Goal: Task Accomplishment & Management: Use online tool/utility

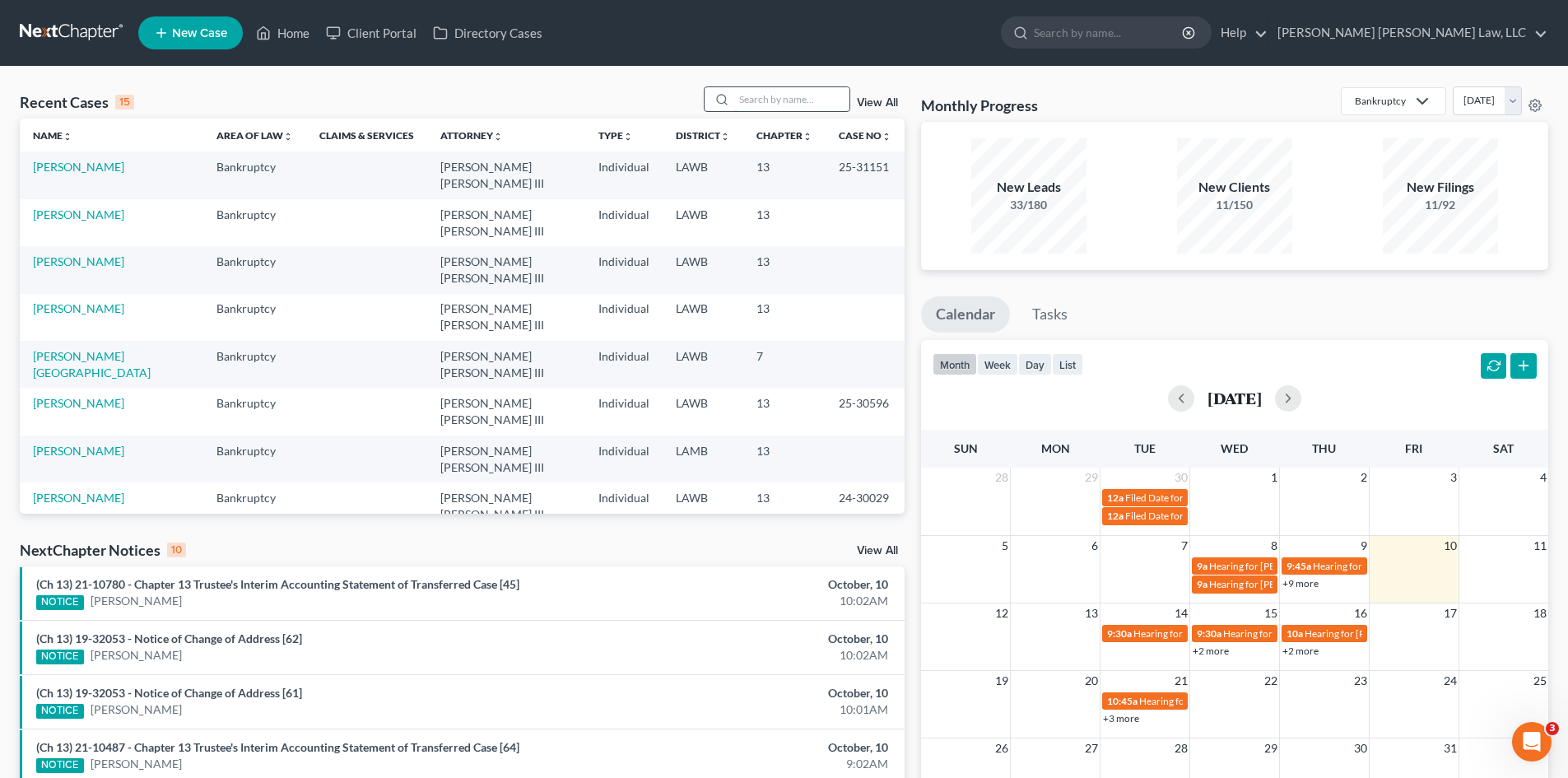
click at [787, 99] on input "search" at bounding box center [792, 99] width 115 height 24
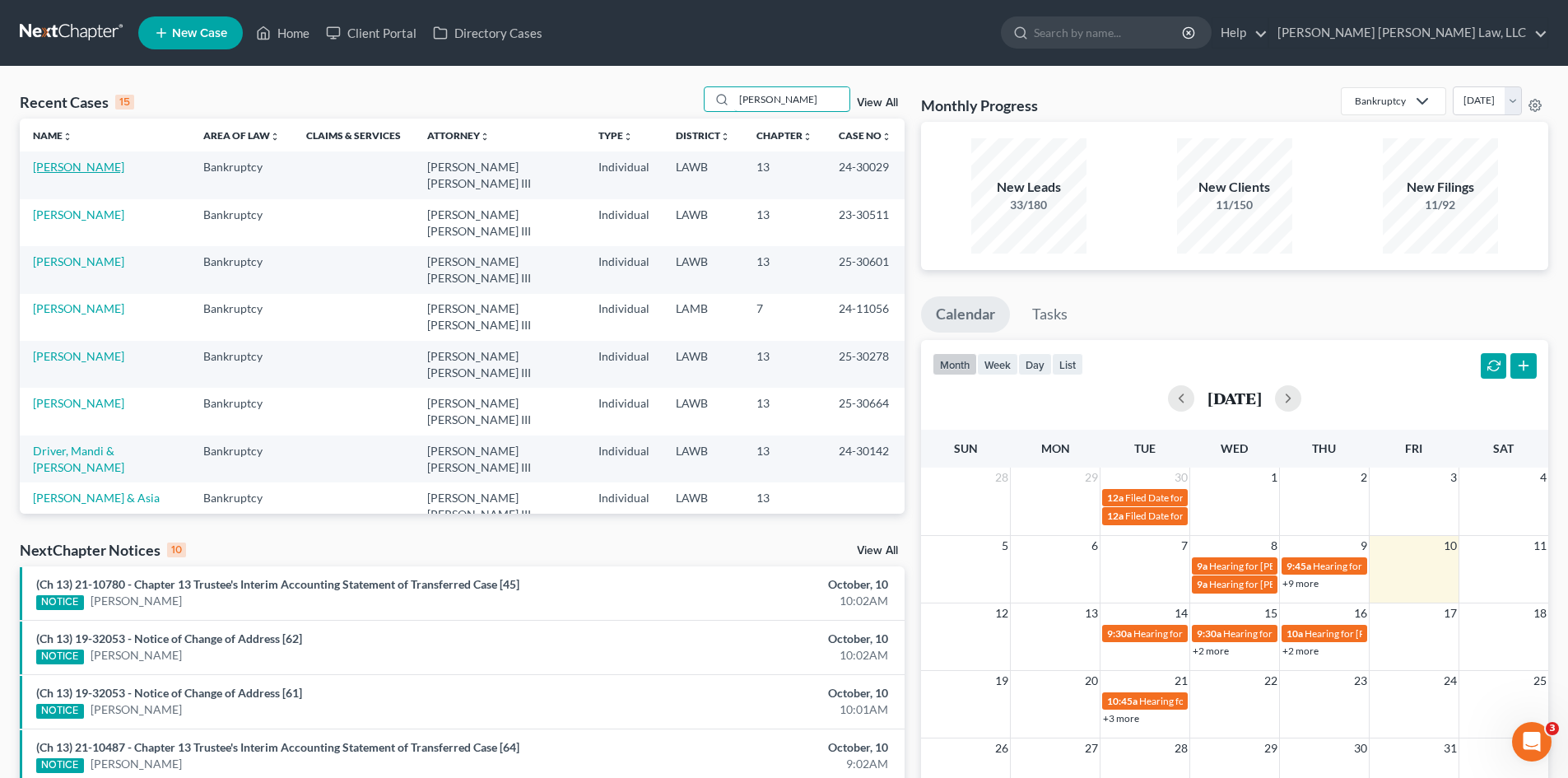
type input "[PERSON_NAME]"
click at [48, 168] on link "[PERSON_NAME]" at bounding box center [78, 166] width 91 height 14
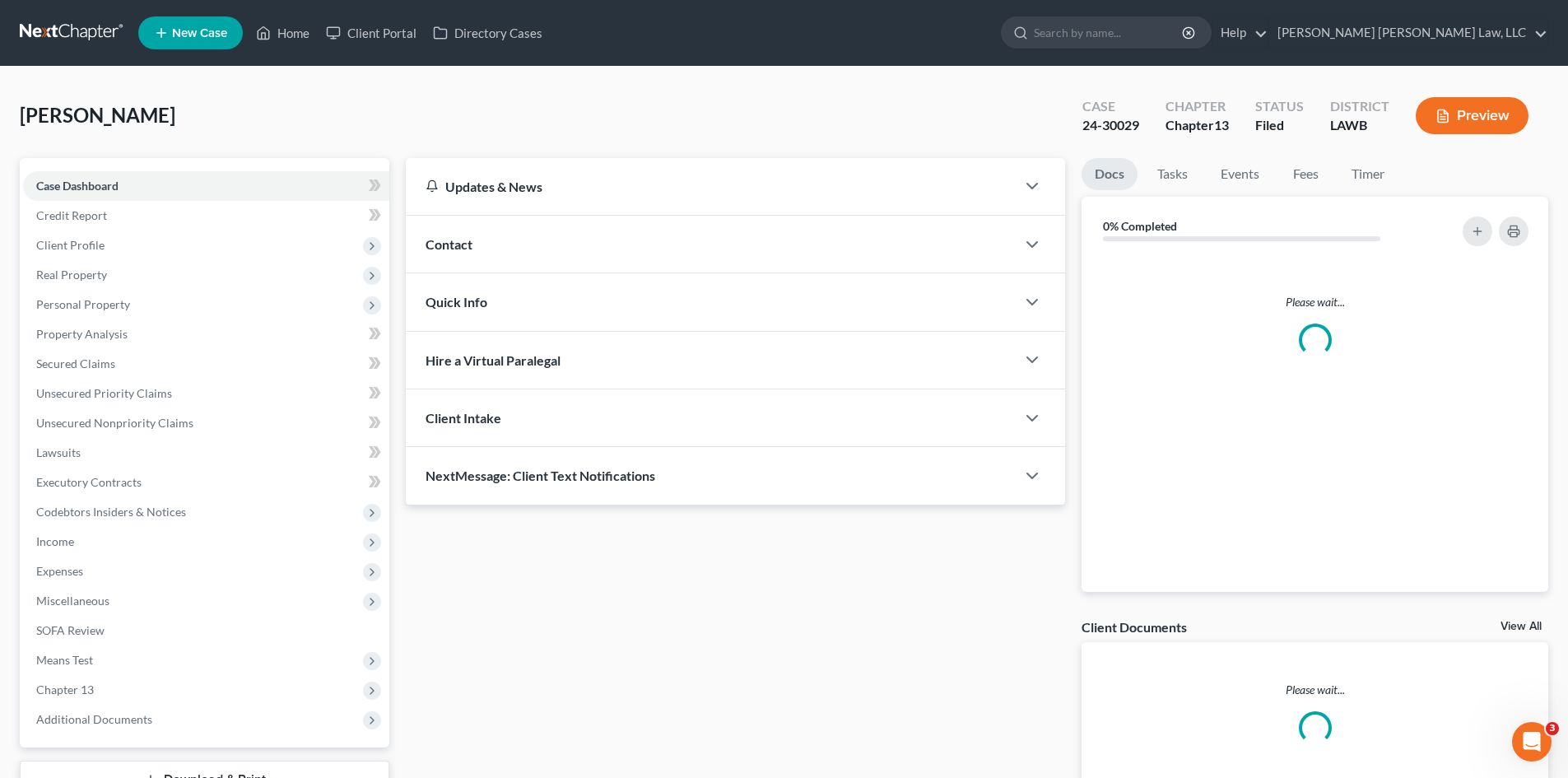
click at [48, 167] on div "Case Dashboard Payments Invoices Payments Payments Credit Report Client Profile…" at bounding box center [204, 452] width 370 height 589
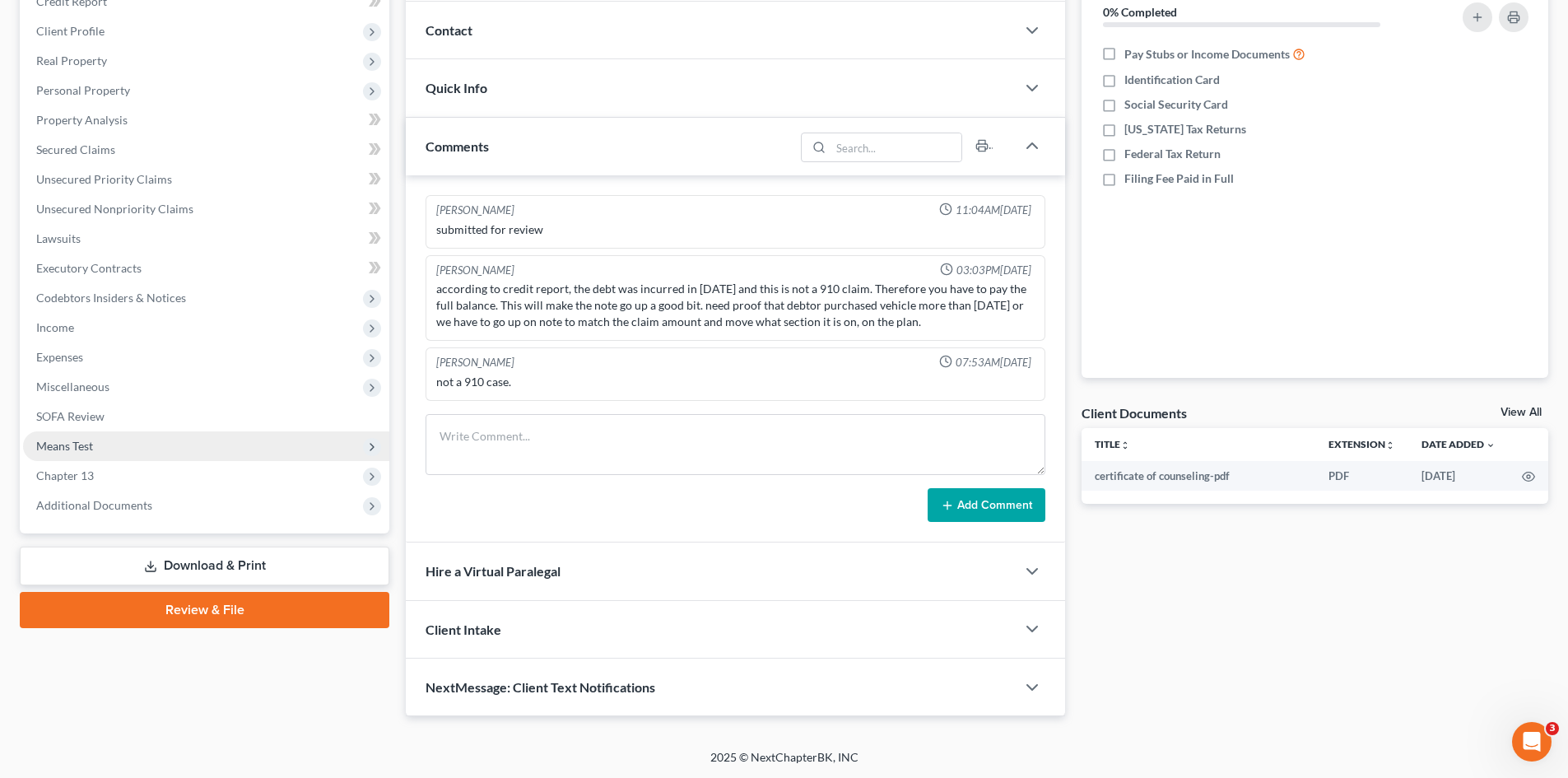
scroll to position [215, 0]
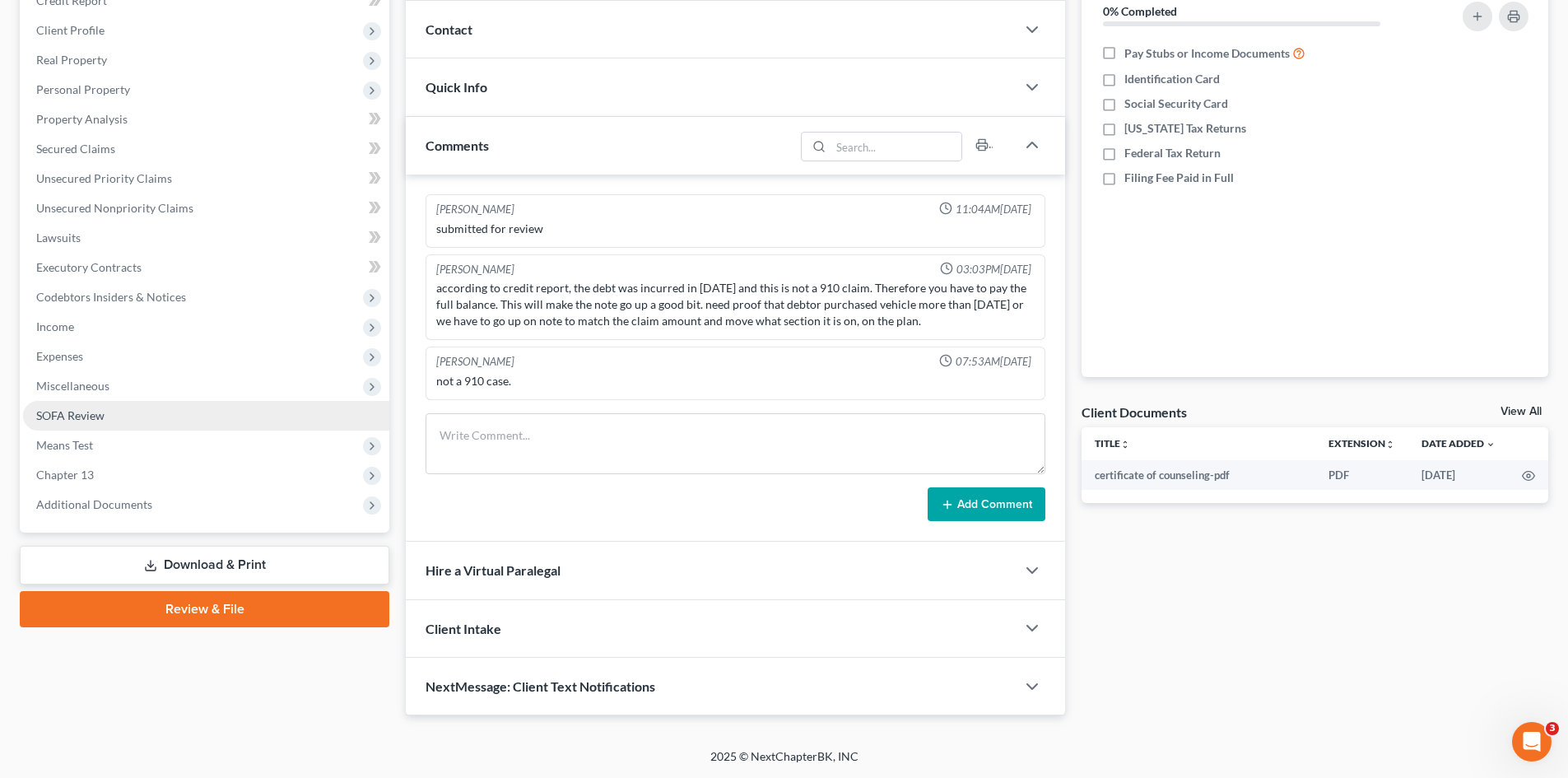
click at [87, 416] on span "SOFA Review" at bounding box center [70, 415] width 68 height 14
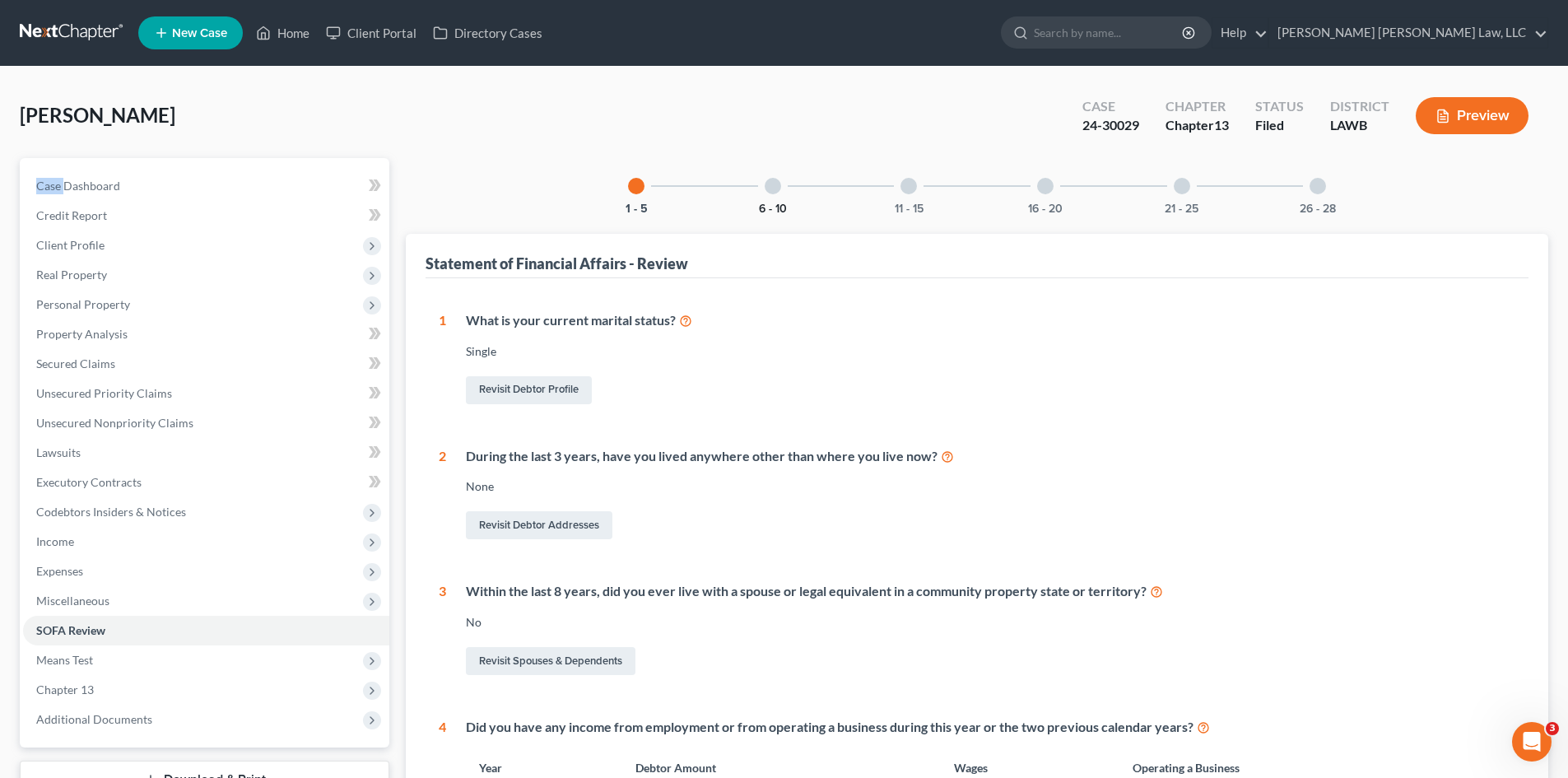
click at [763, 209] on button "6 - 10" at bounding box center [773, 210] width 28 height 12
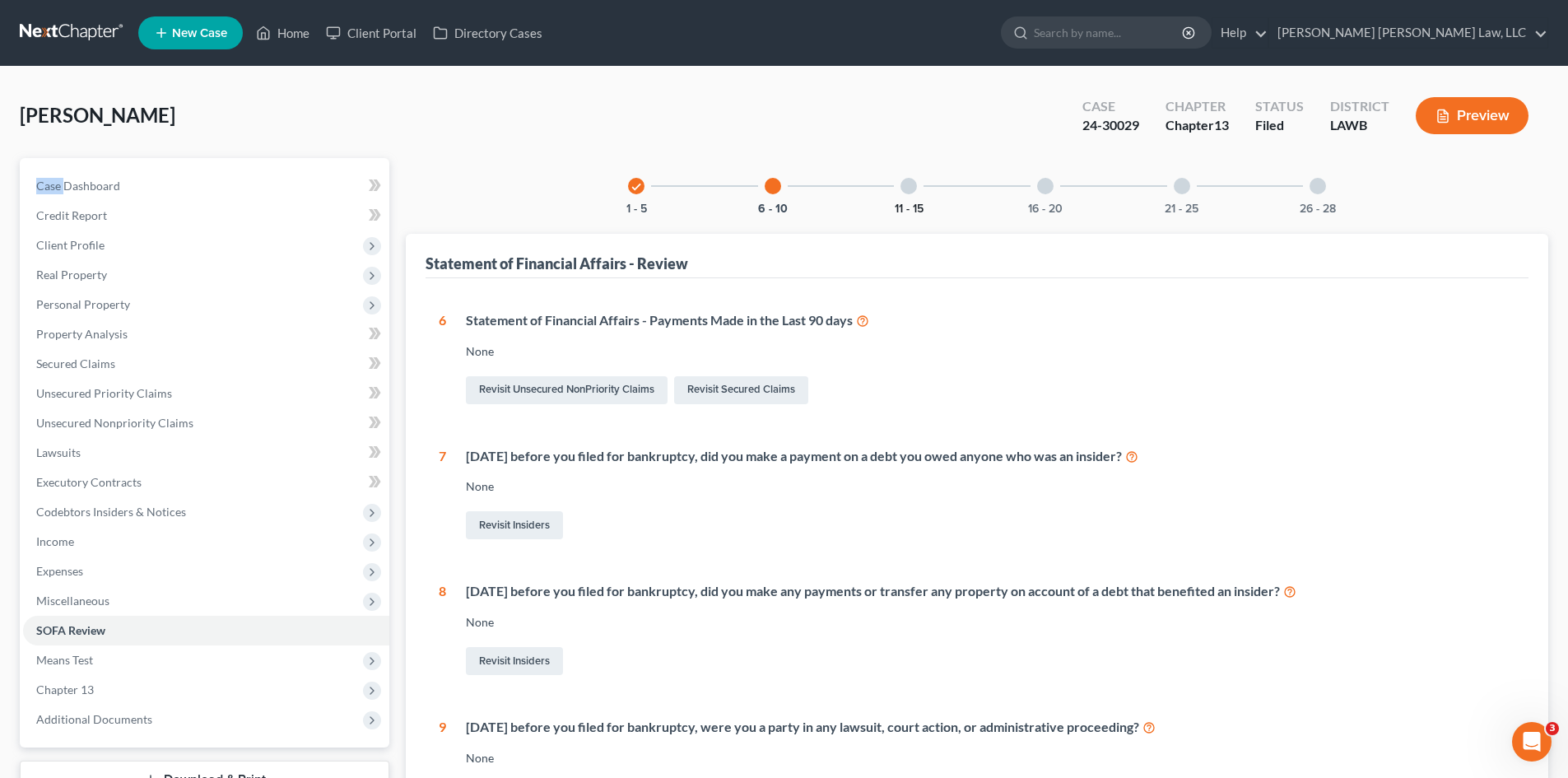
click at [917, 204] on button "11 - 15" at bounding box center [909, 210] width 29 height 12
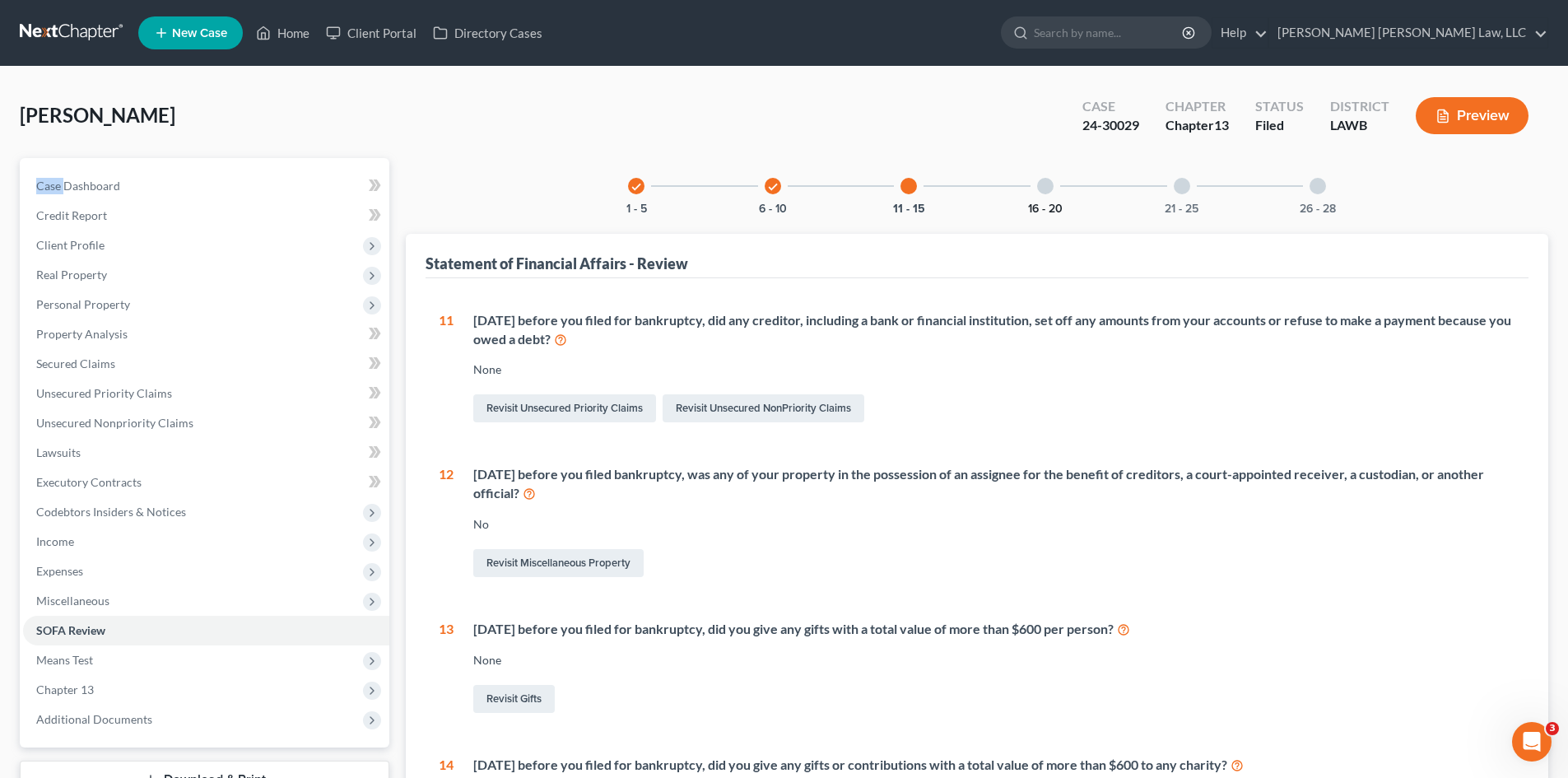
click at [1031, 212] on button "16 - 20" at bounding box center [1045, 210] width 34 height 12
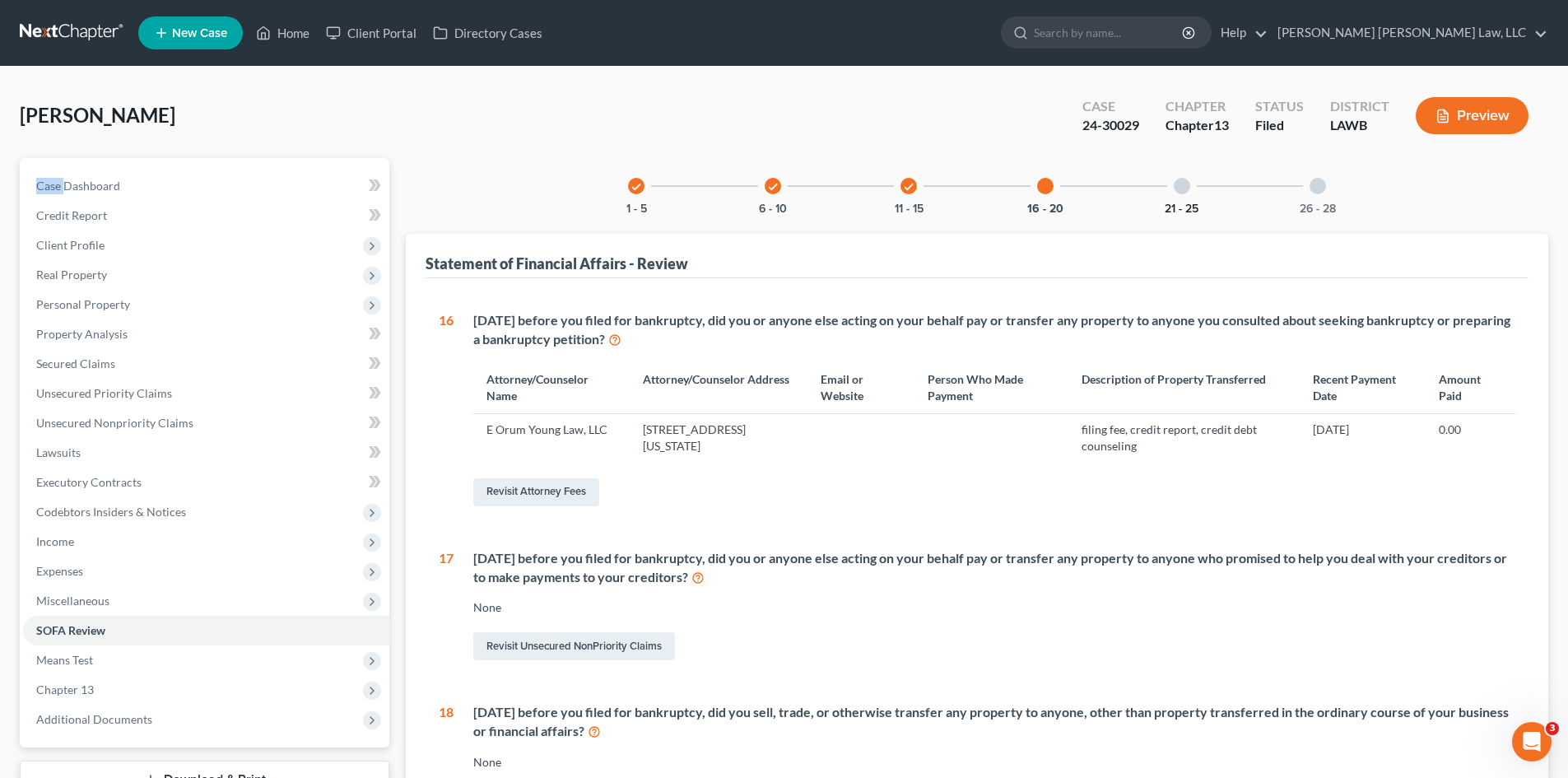
click at [1179, 206] on button "21 - 25" at bounding box center [1182, 210] width 33 height 12
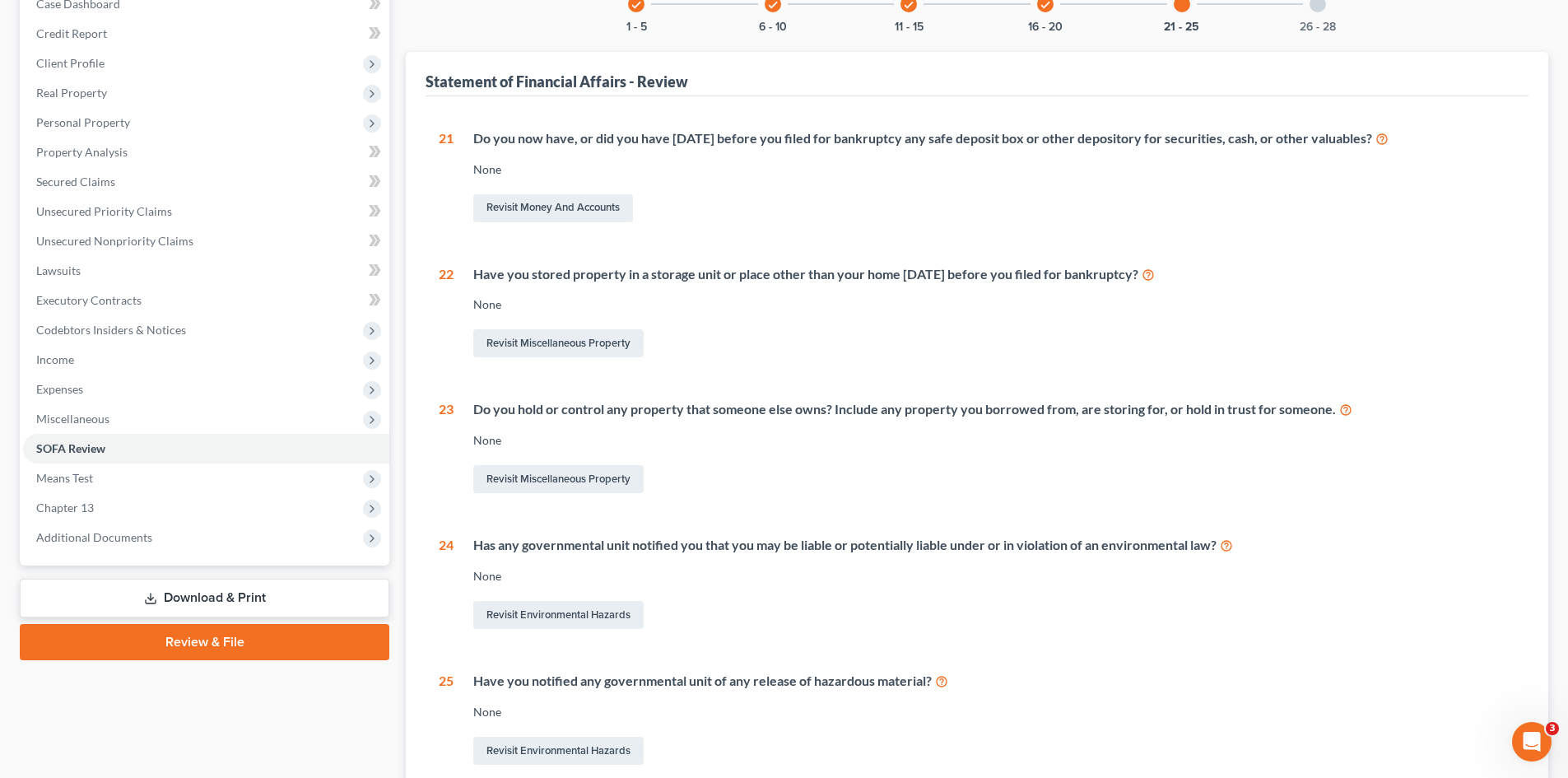
click at [1335, 17] on div "26 - 28" at bounding box center [1317, 3] width 56 height 56
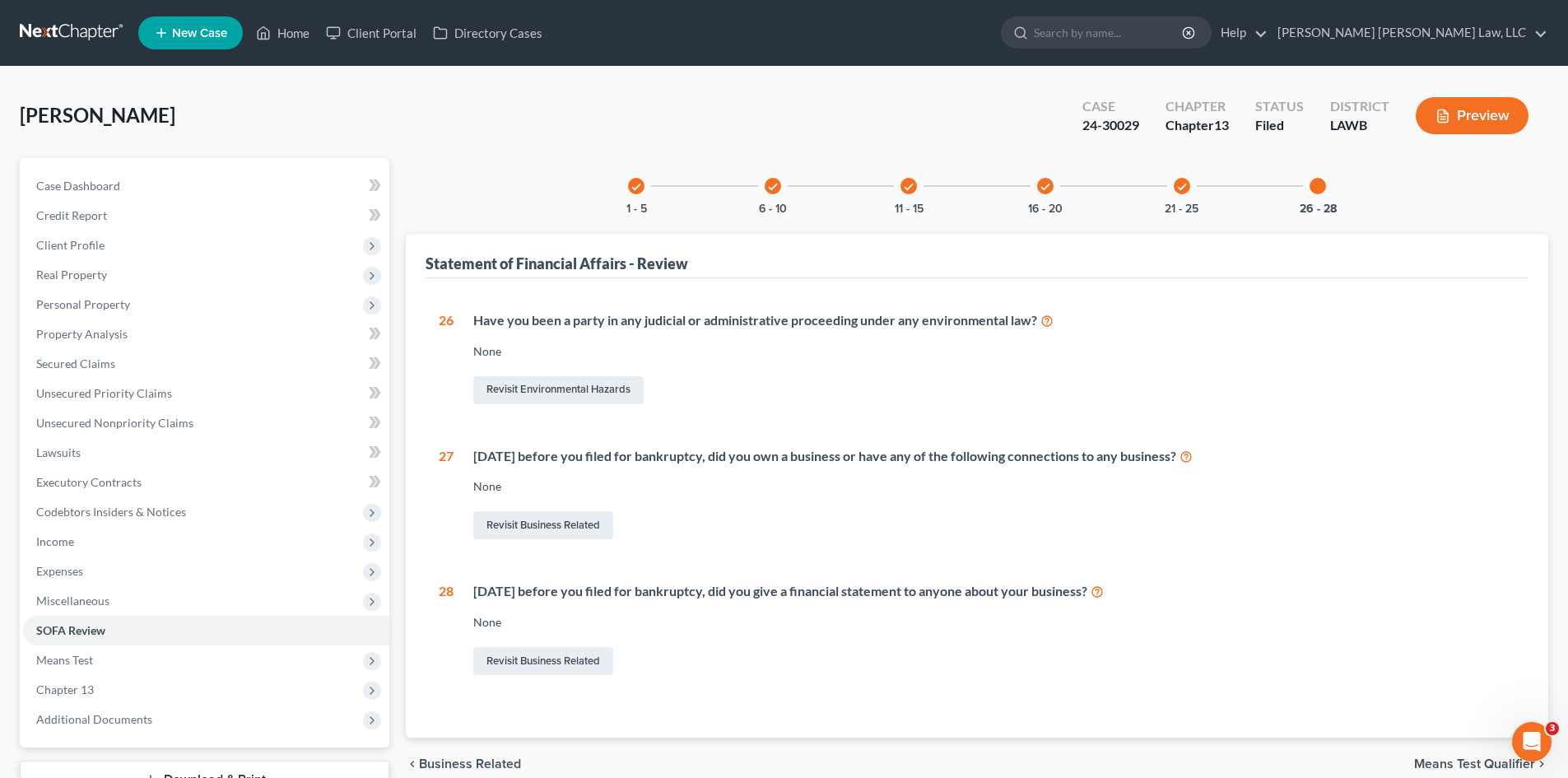
click at [639, 199] on div "check 1 - 5" at bounding box center [636, 185] width 56 height 56
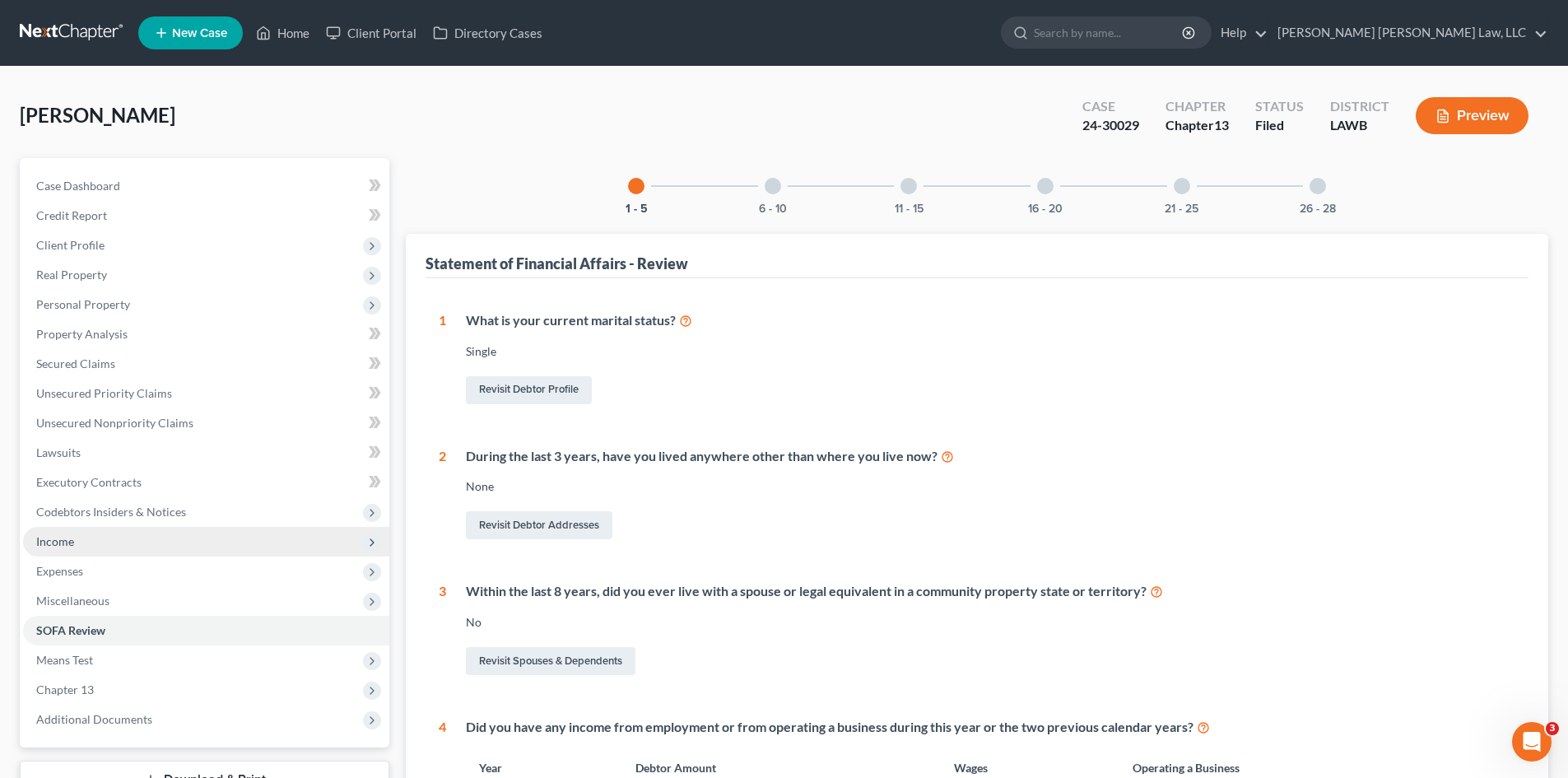
click at [64, 549] on span "Income" at bounding box center [206, 542] width 366 height 30
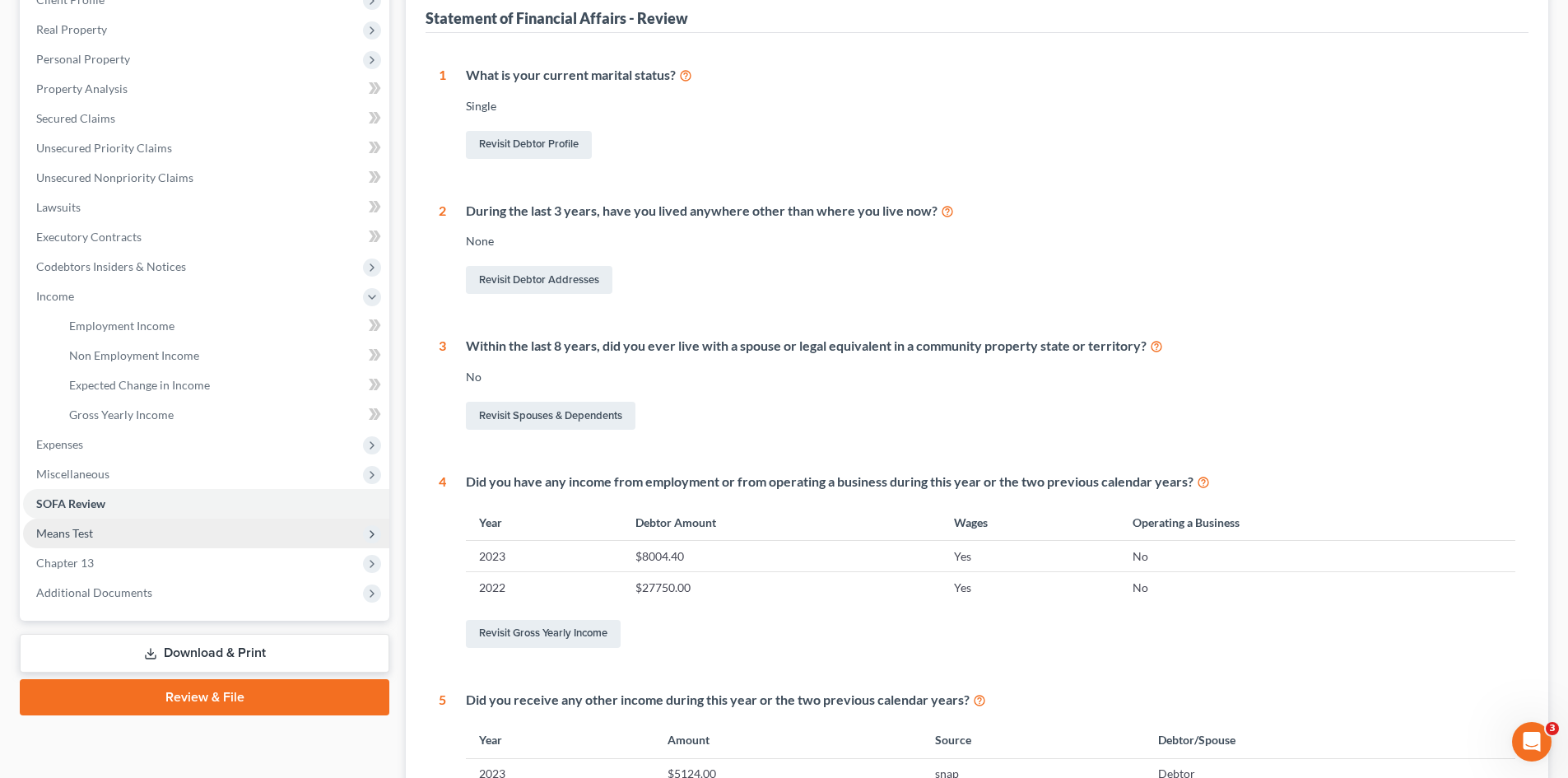
scroll to position [247, 0]
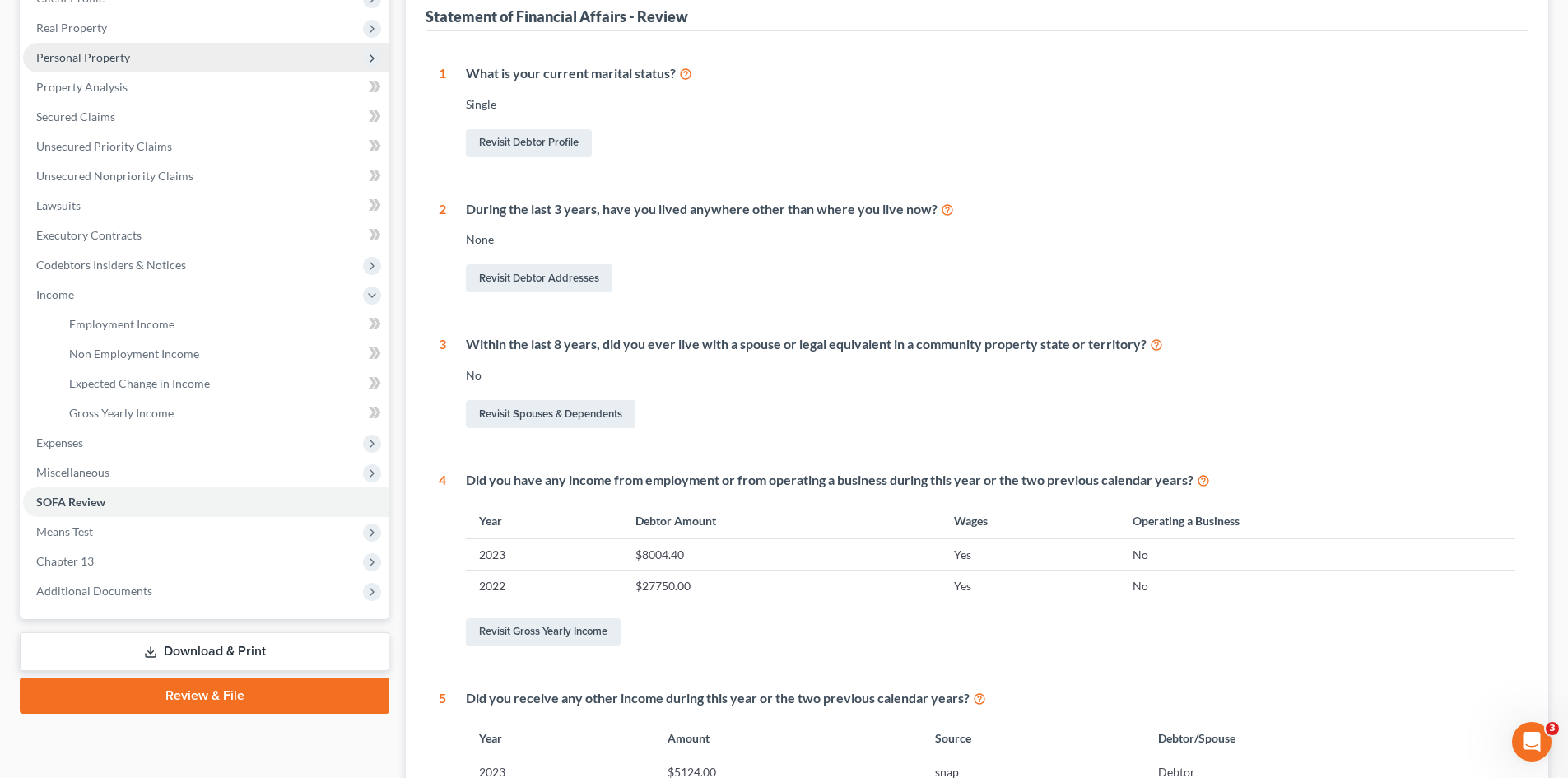
click at [74, 61] on span "Personal Property" at bounding box center [83, 57] width 93 height 14
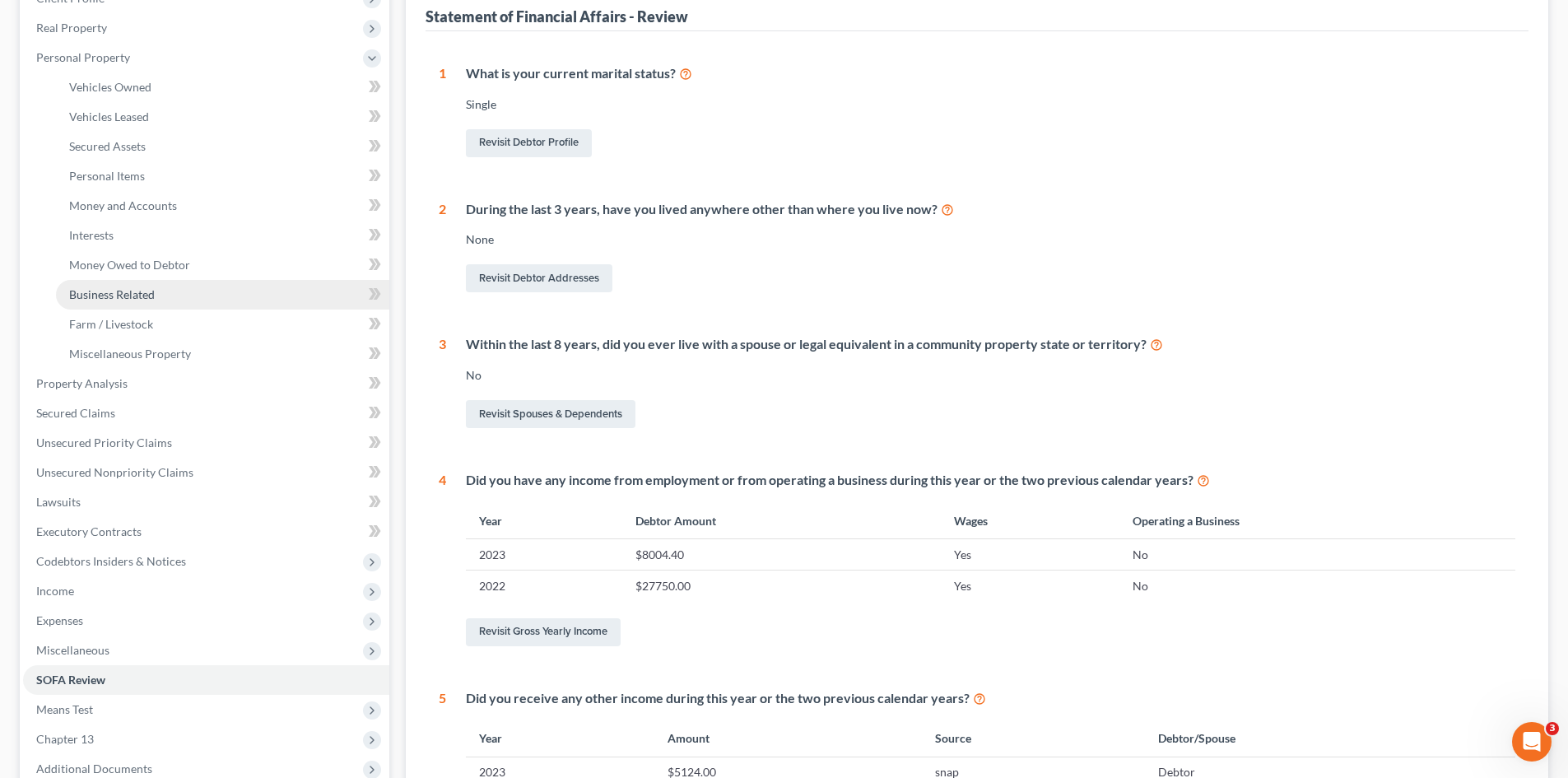
click at [88, 300] on span "Business Related" at bounding box center [112, 294] width 86 height 14
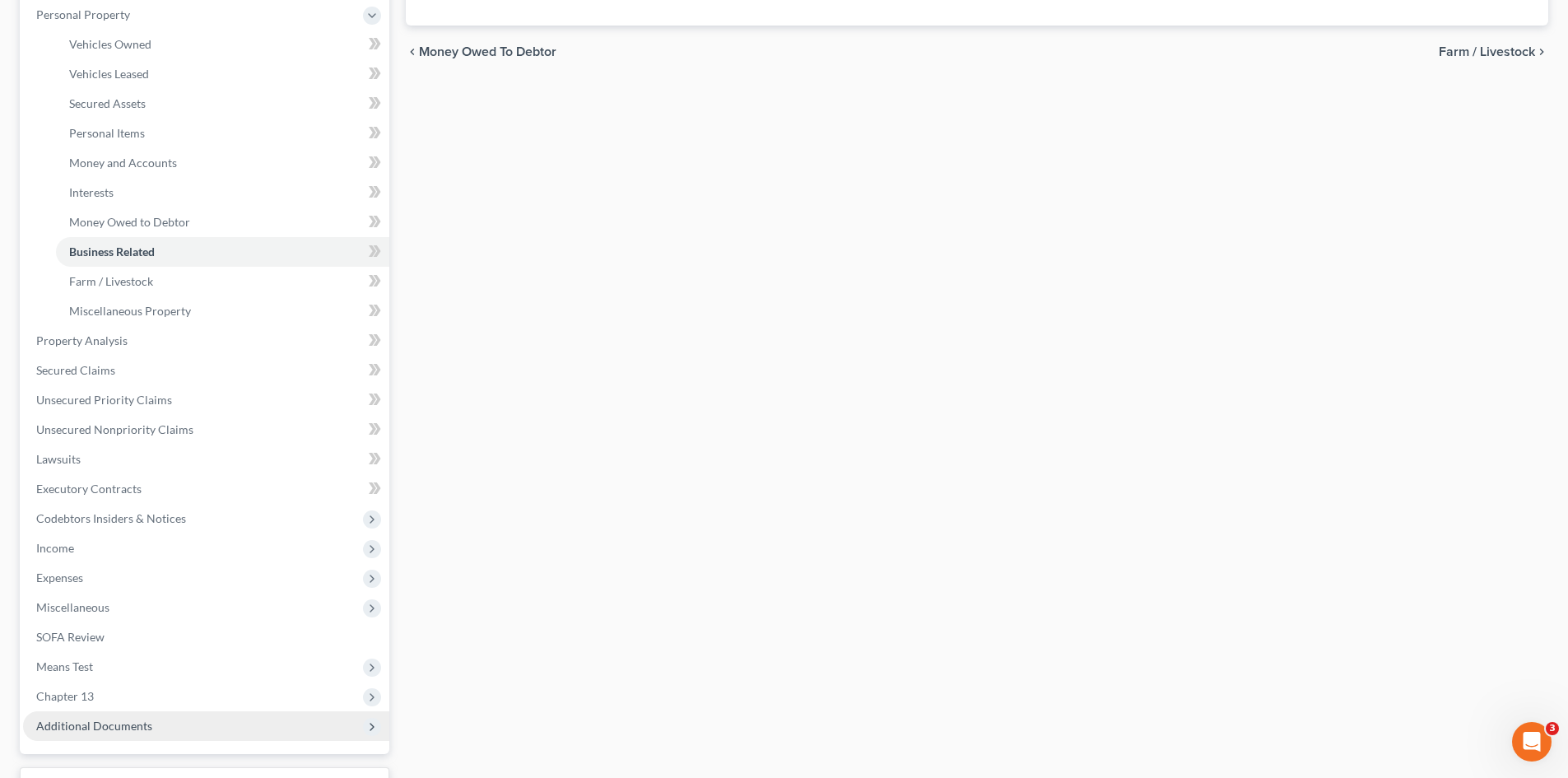
scroll to position [423, 0]
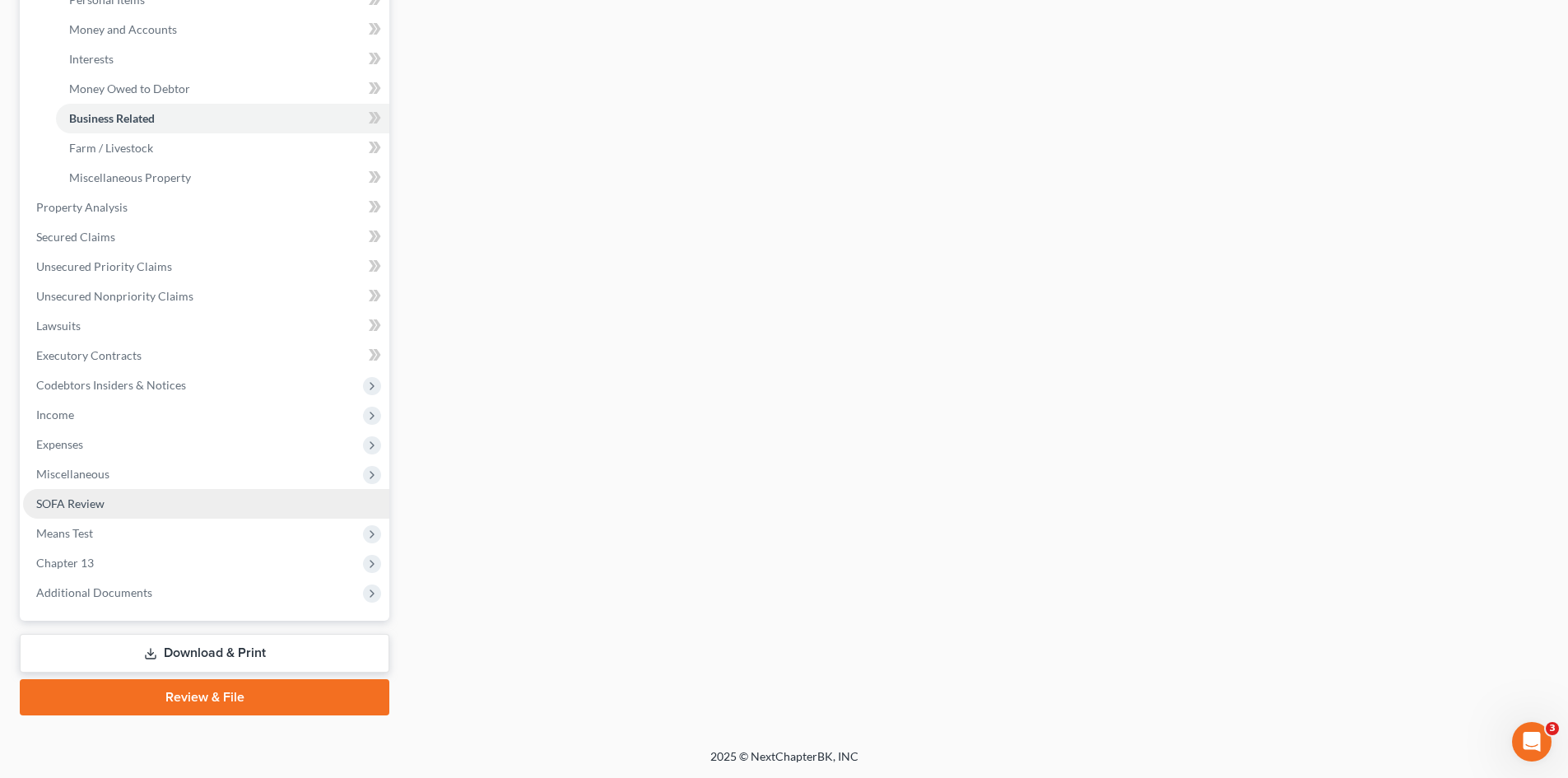
click at [77, 501] on span "SOFA Review" at bounding box center [70, 503] width 68 height 14
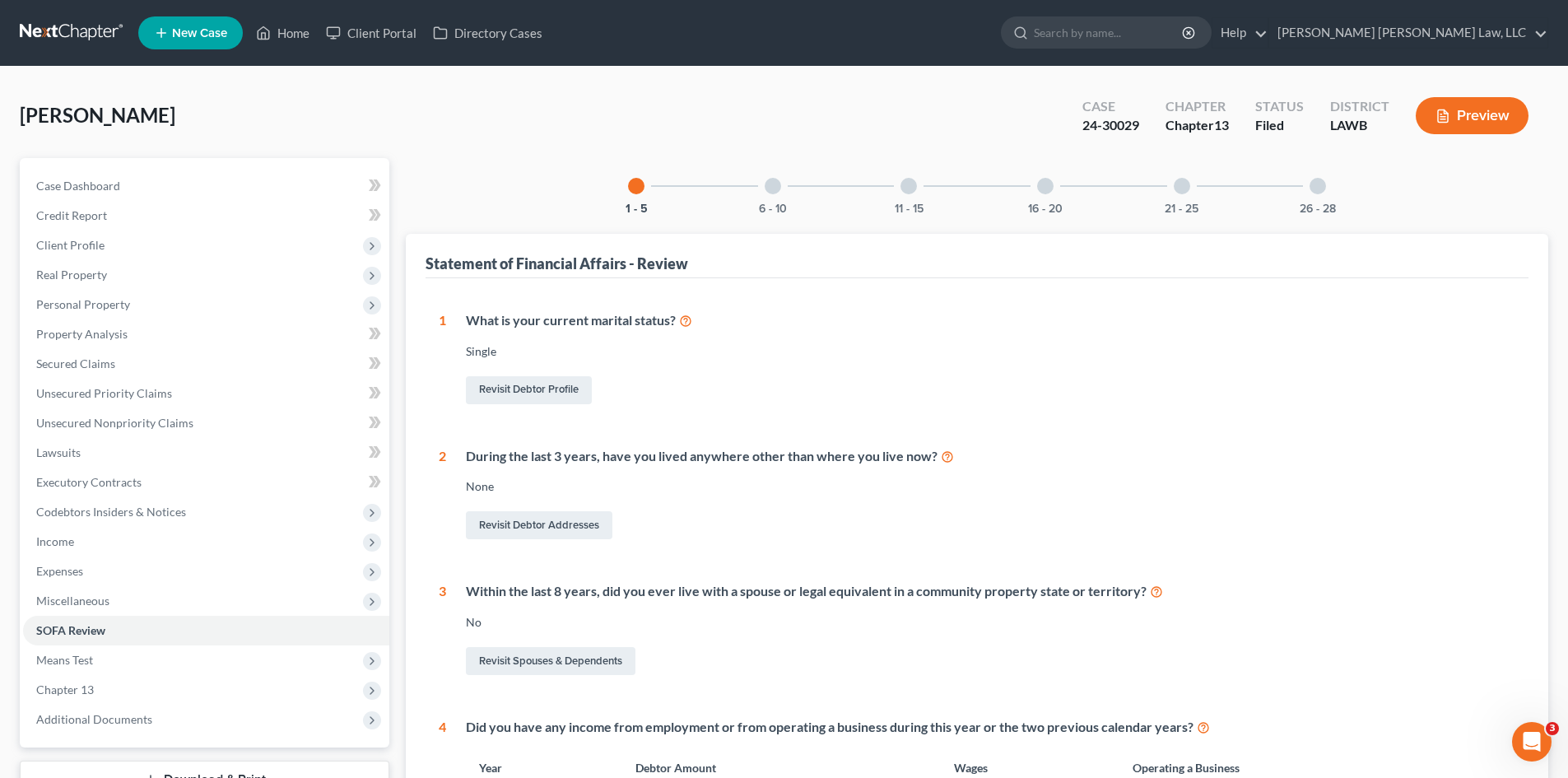
click at [772, 198] on div "6 - 10" at bounding box center [773, 185] width 56 height 56
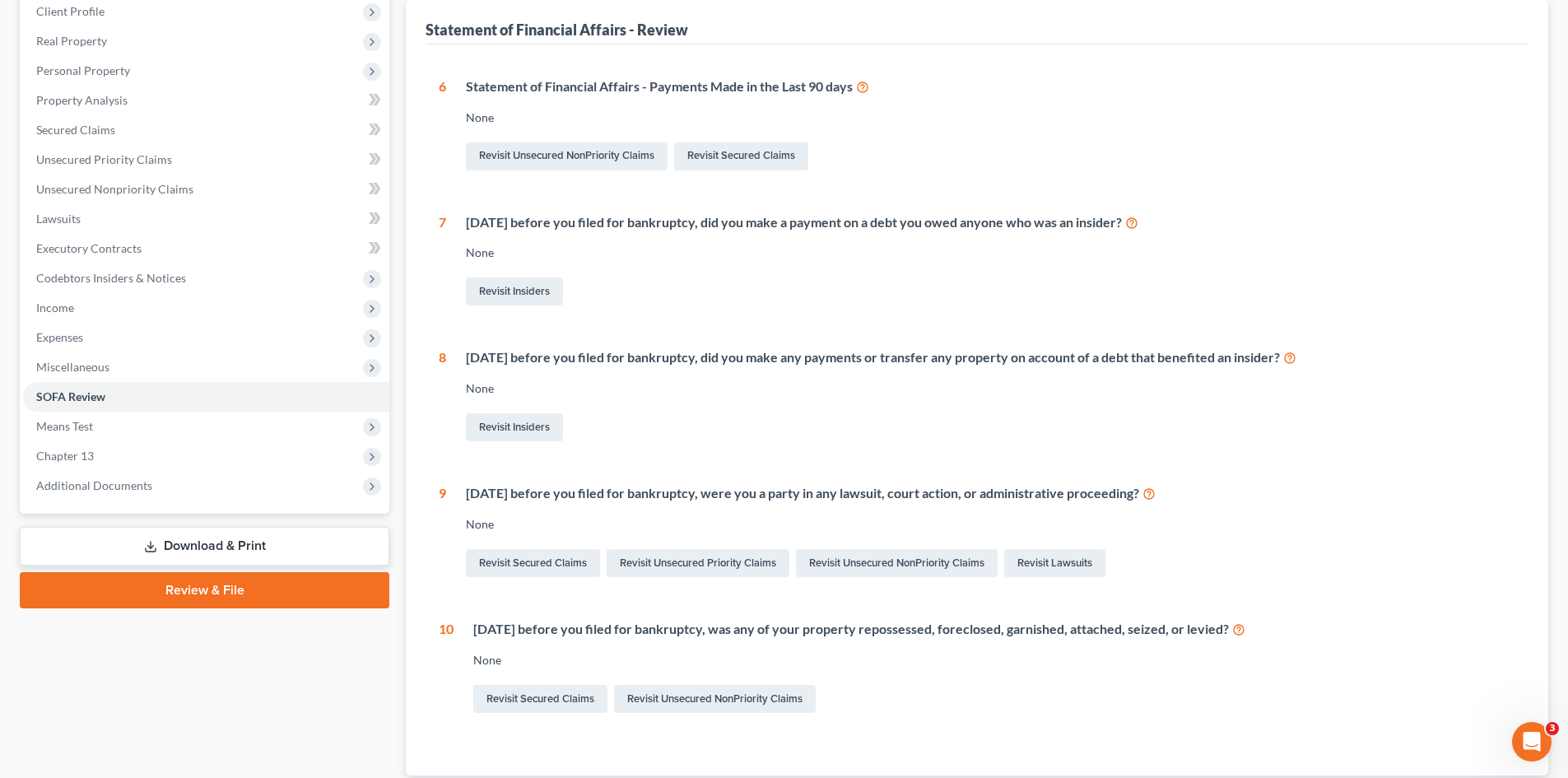
scroll to position [164, 0]
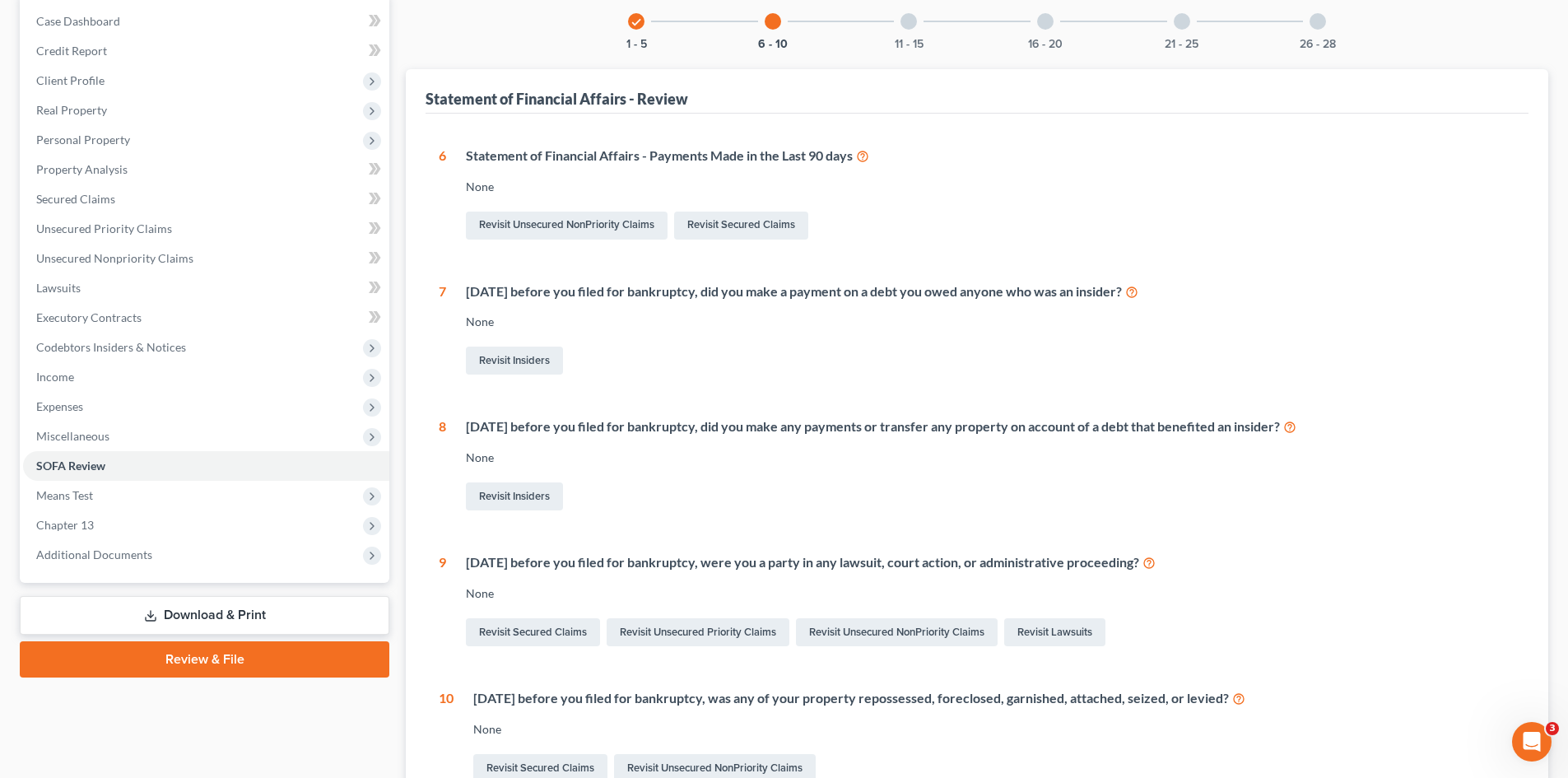
click at [905, 23] on div at bounding box center [909, 22] width 17 height 17
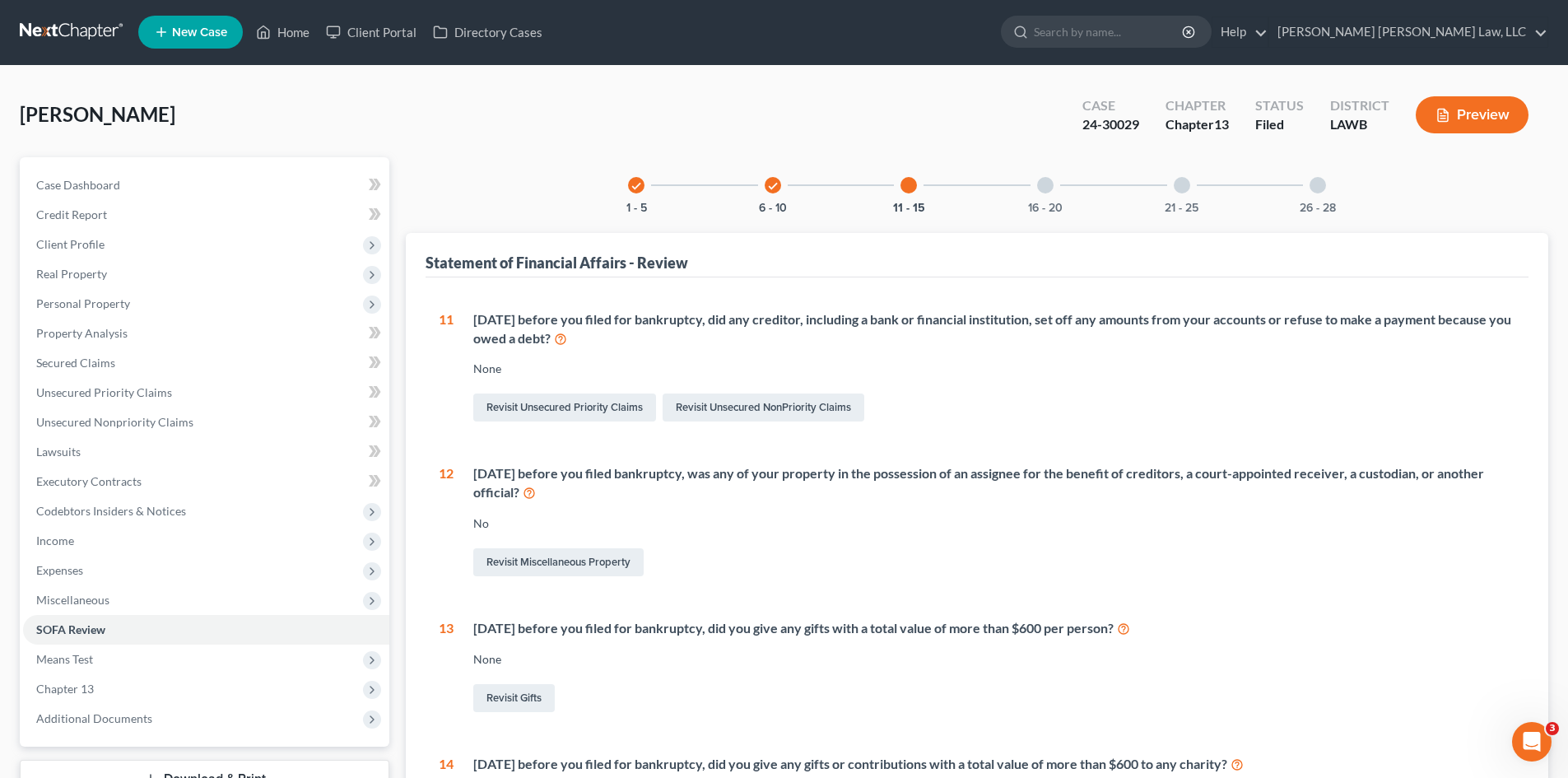
scroll to position [0, 0]
click at [1047, 199] on div "16 - 20" at bounding box center [1045, 185] width 56 height 56
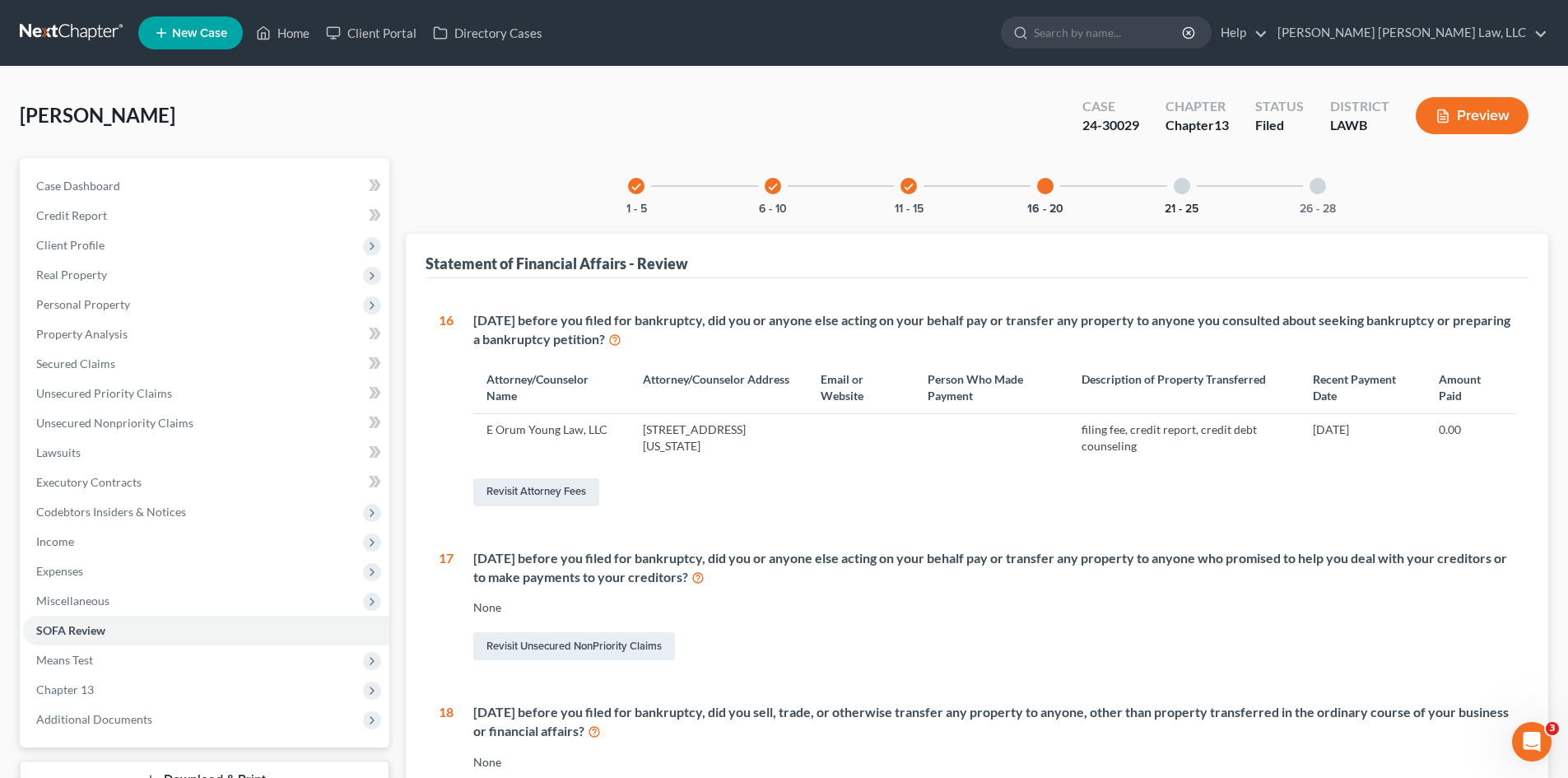
click at [1183, 205] on button "21 - 25" at bounding box center [1182, 210] width 33 height 12
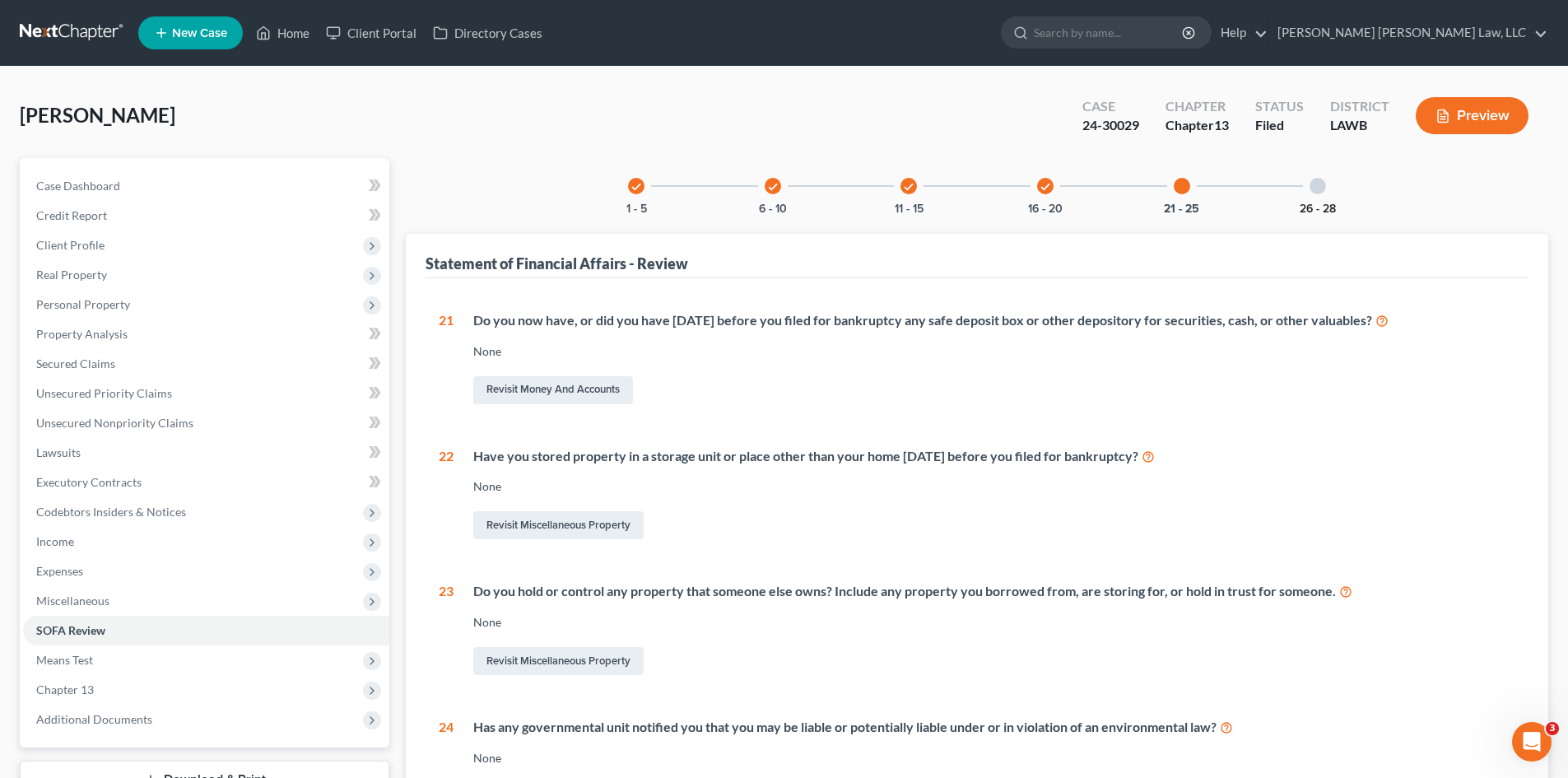
click at [1314, 204] on button "26 - 28" at bounding box center [1317, 210] width 36 height 12
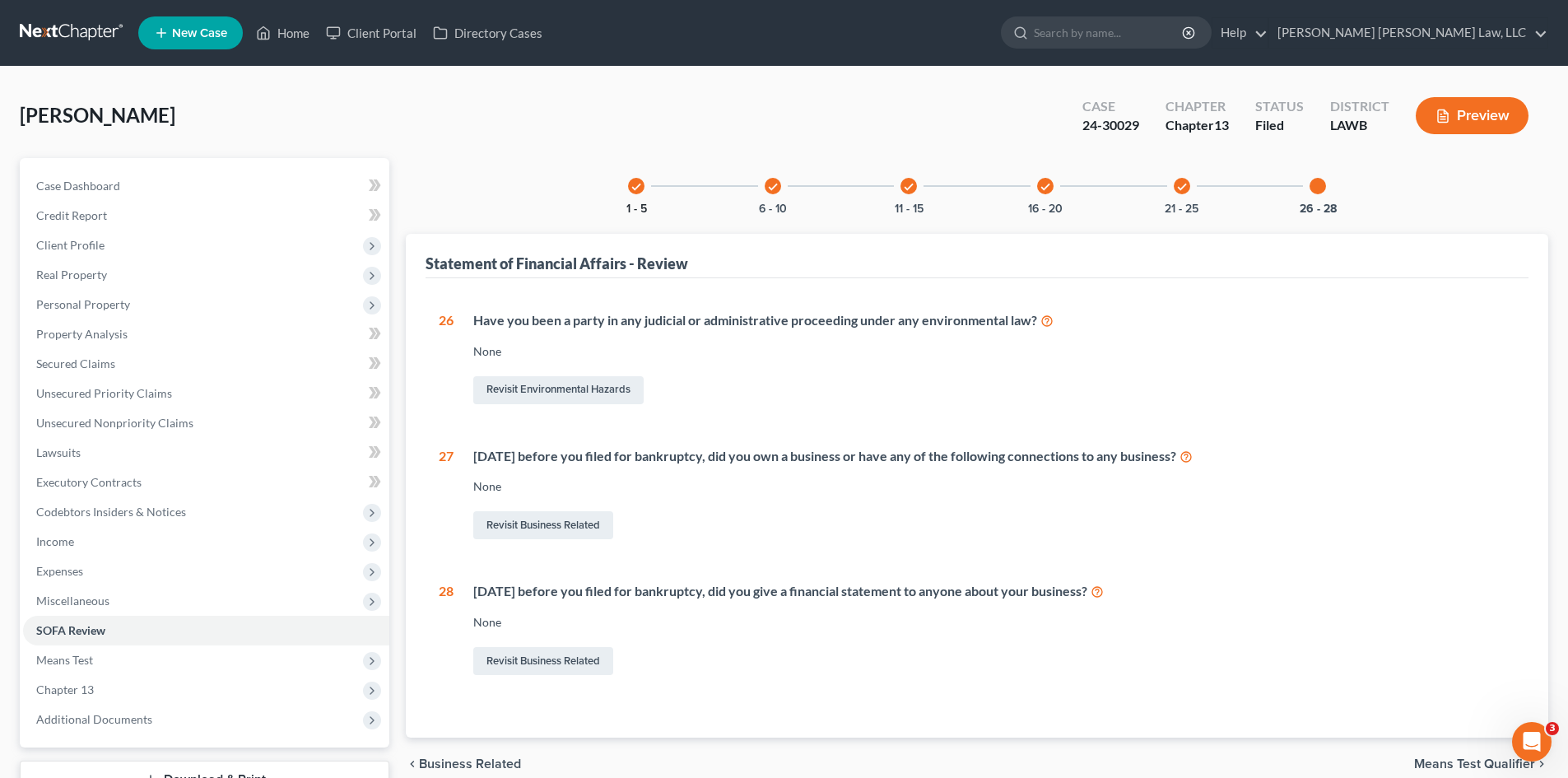
click at [629, 206] on button "1 - 5" at bounding box center [637, 210] width 21 height 12
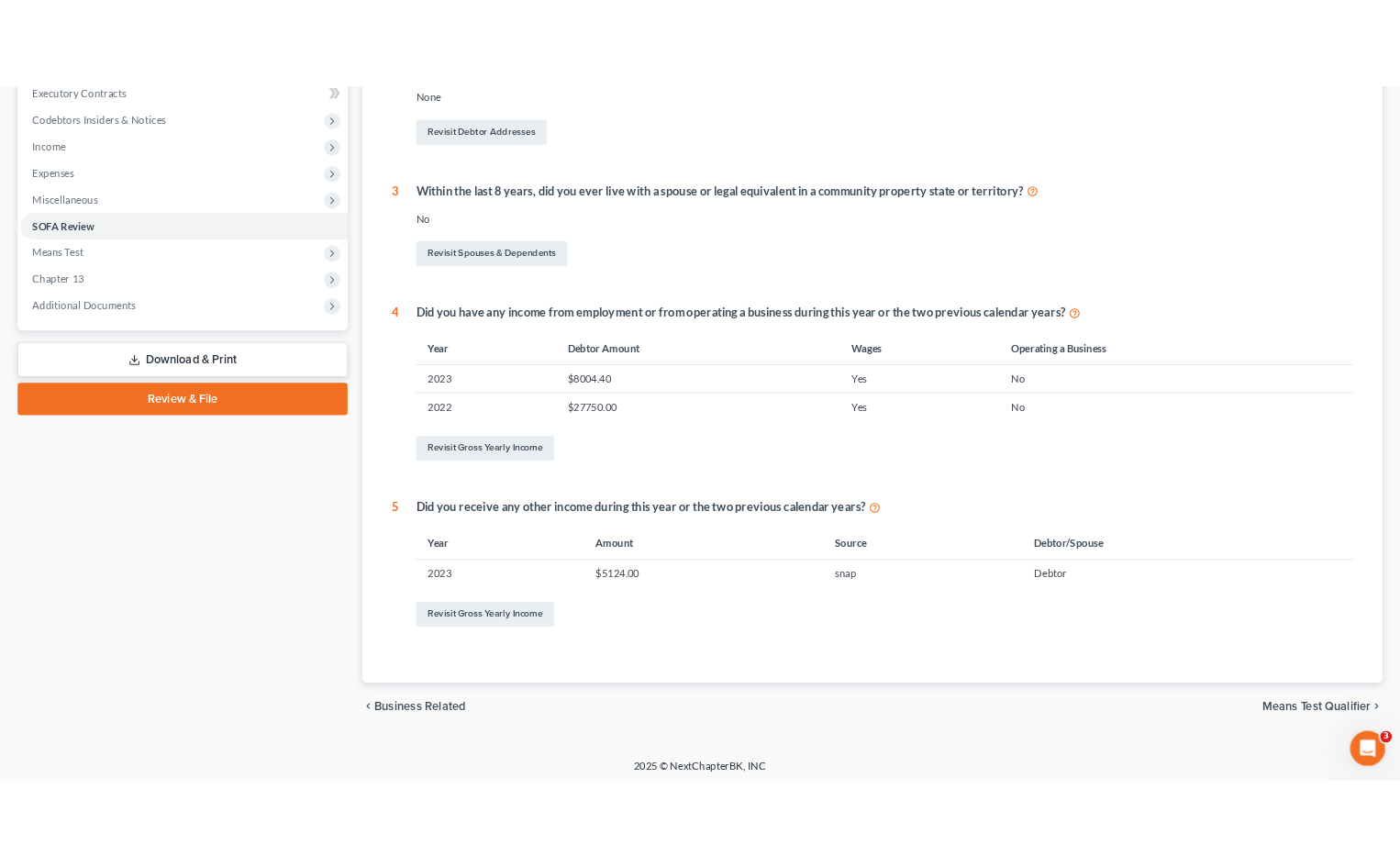
scroll to position [534, 0]
